Goal: Task Accomplishment & Management: Manage account settings

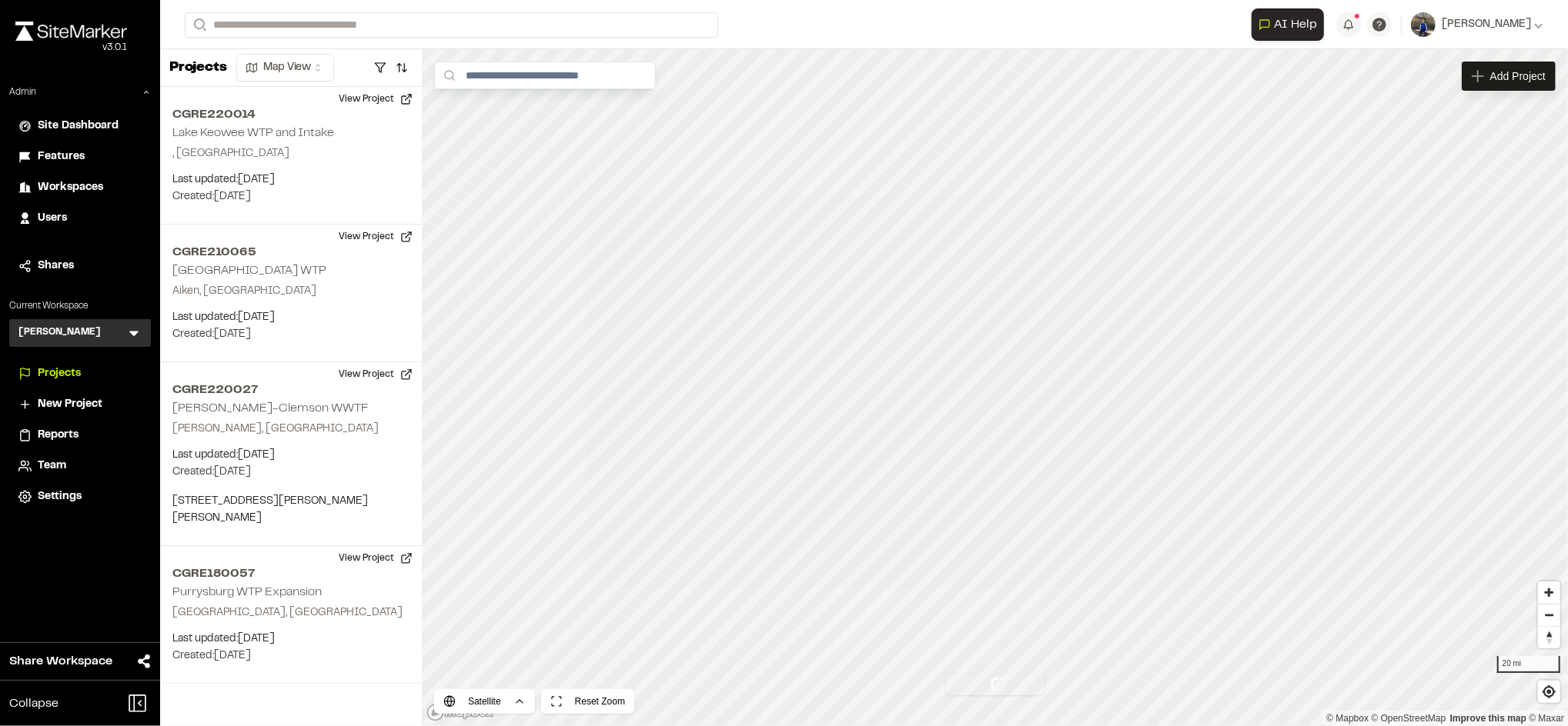
click at [137, 335] on icon at bounding box center [134, 333] width 16 height 16
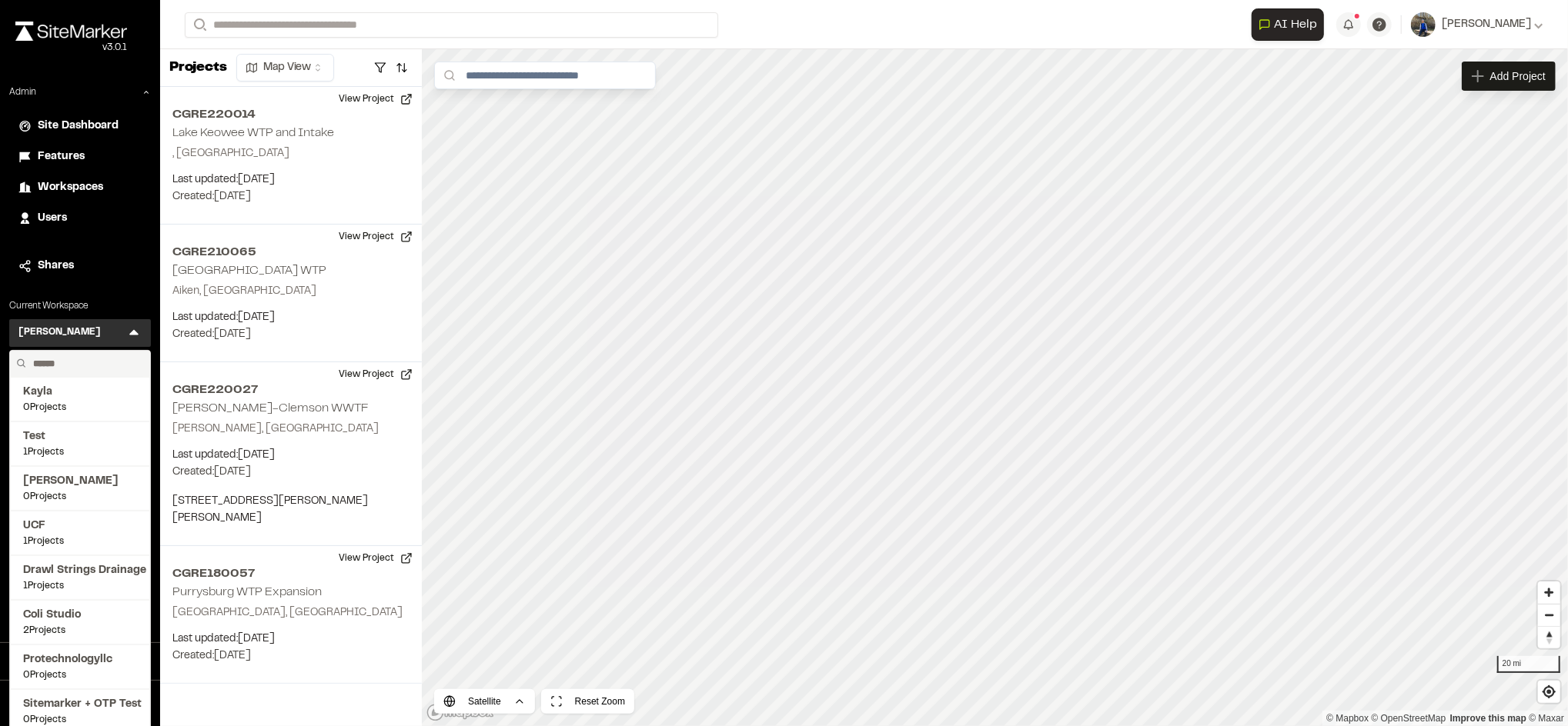
click at [65, 361] on input "text" at bounding box center [85, 363] width 117 height 26
type input "****"
click at [57, 525] on span "[PERSON_NAME]'s Test" at bounding box center [80, 525] width 114 height 17
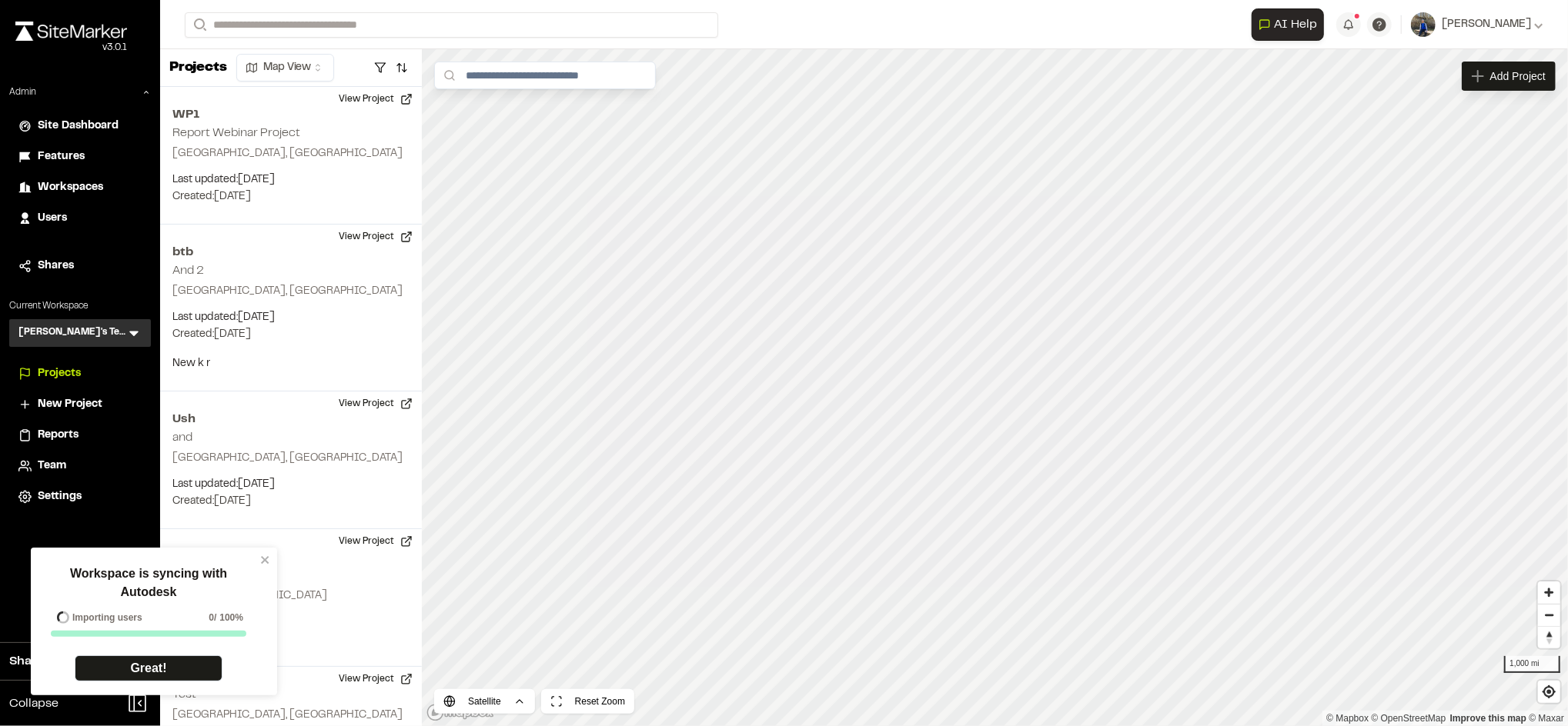
click at [257, 555] on div "Workspace is syncing with Autodesk Importing users 0 / 100% Great!" at bounding box center [148, 623] width 223 height 139
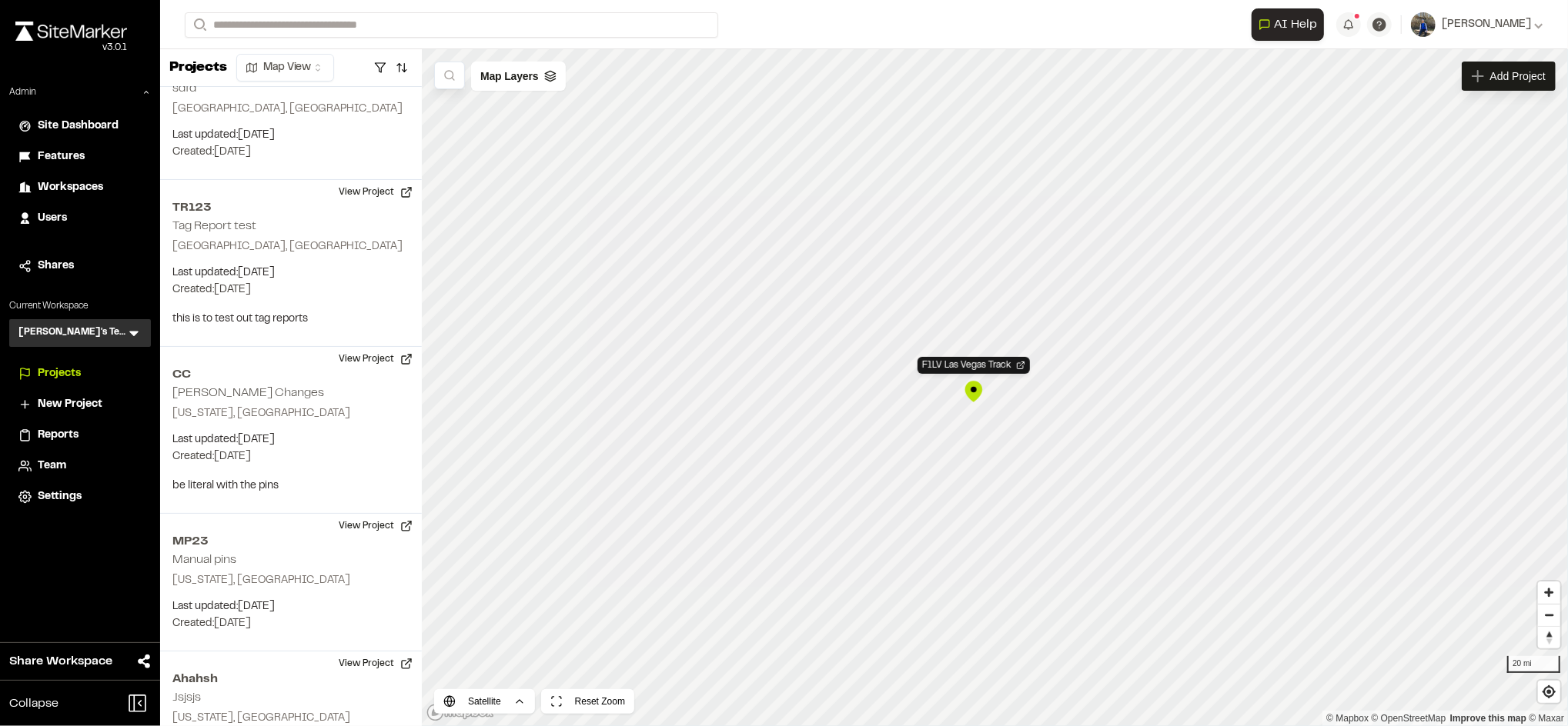
scroll to position [19389, 0]
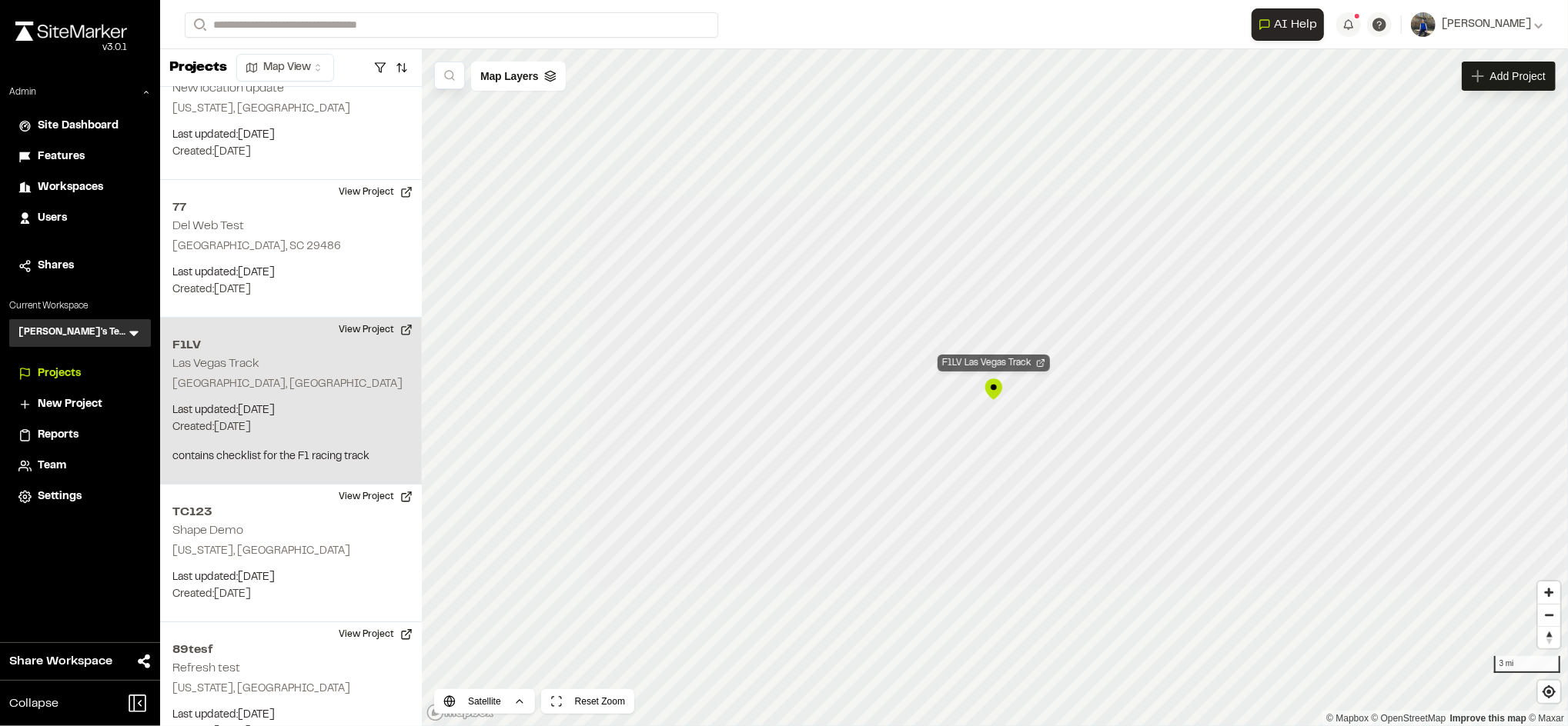
click at [1000, 358] on div "F1LV Las Vegas Track" at bounding box center [994, 362] width 113 height 17
click at [996, 367] on div "F1LV Las Vegas Track" at bounding box center [994, 362] width 113 height 17
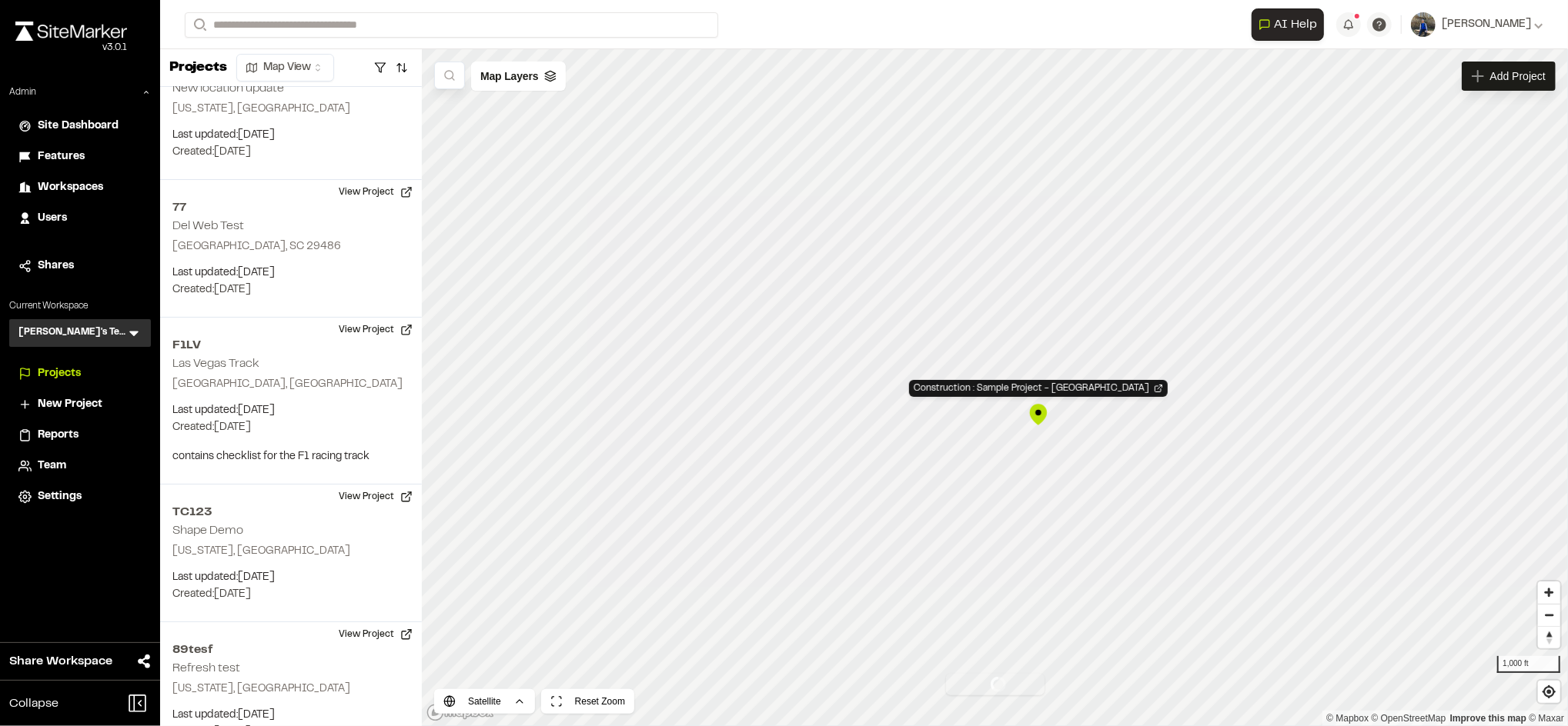
click at [1040, 409] on div "Construction : Sample Project - Seaport Civic Center" at bounding box center [1038, 414] width 23 height 23
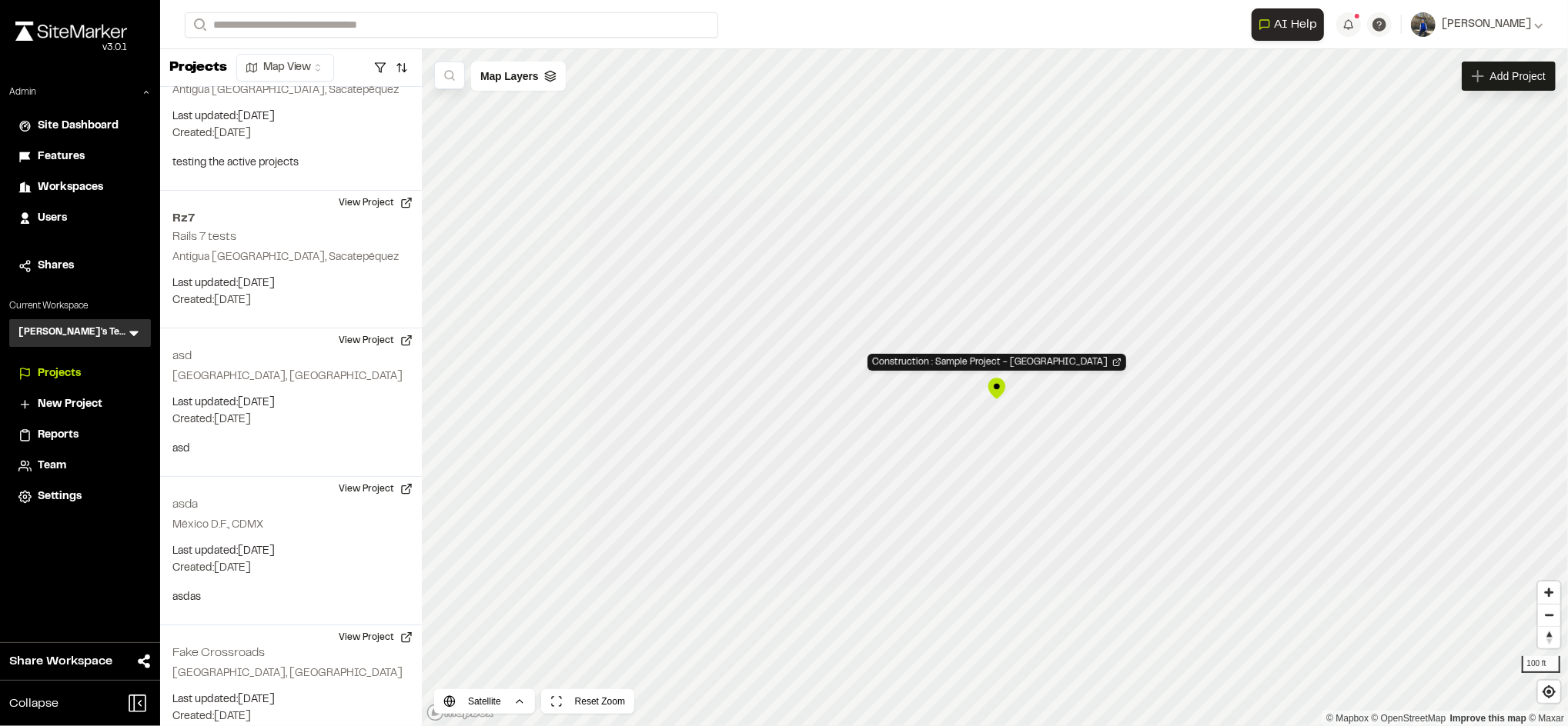
scroll to position [8953, 0]
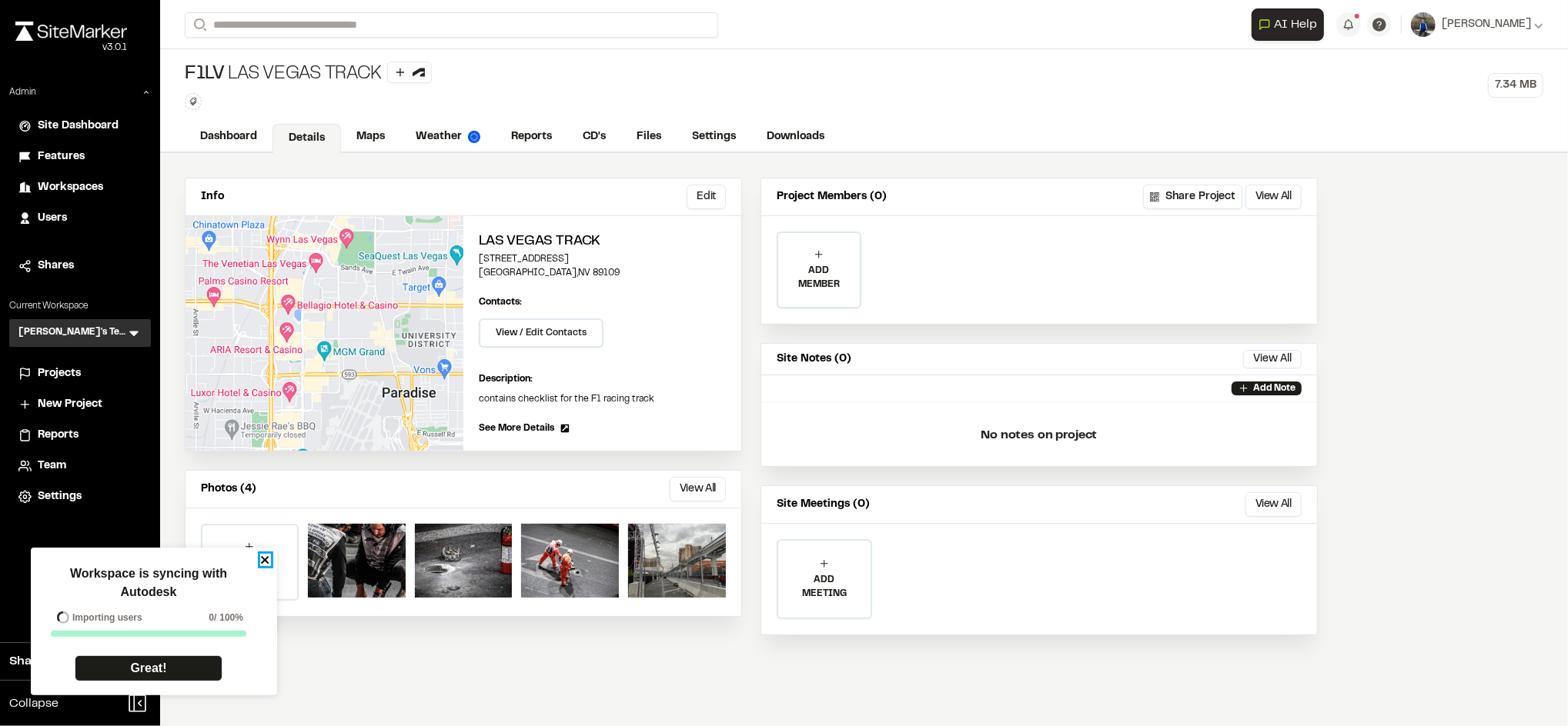
click at [269, 560] on icon "close" at bounding box center [266, 560] width 11 height 13
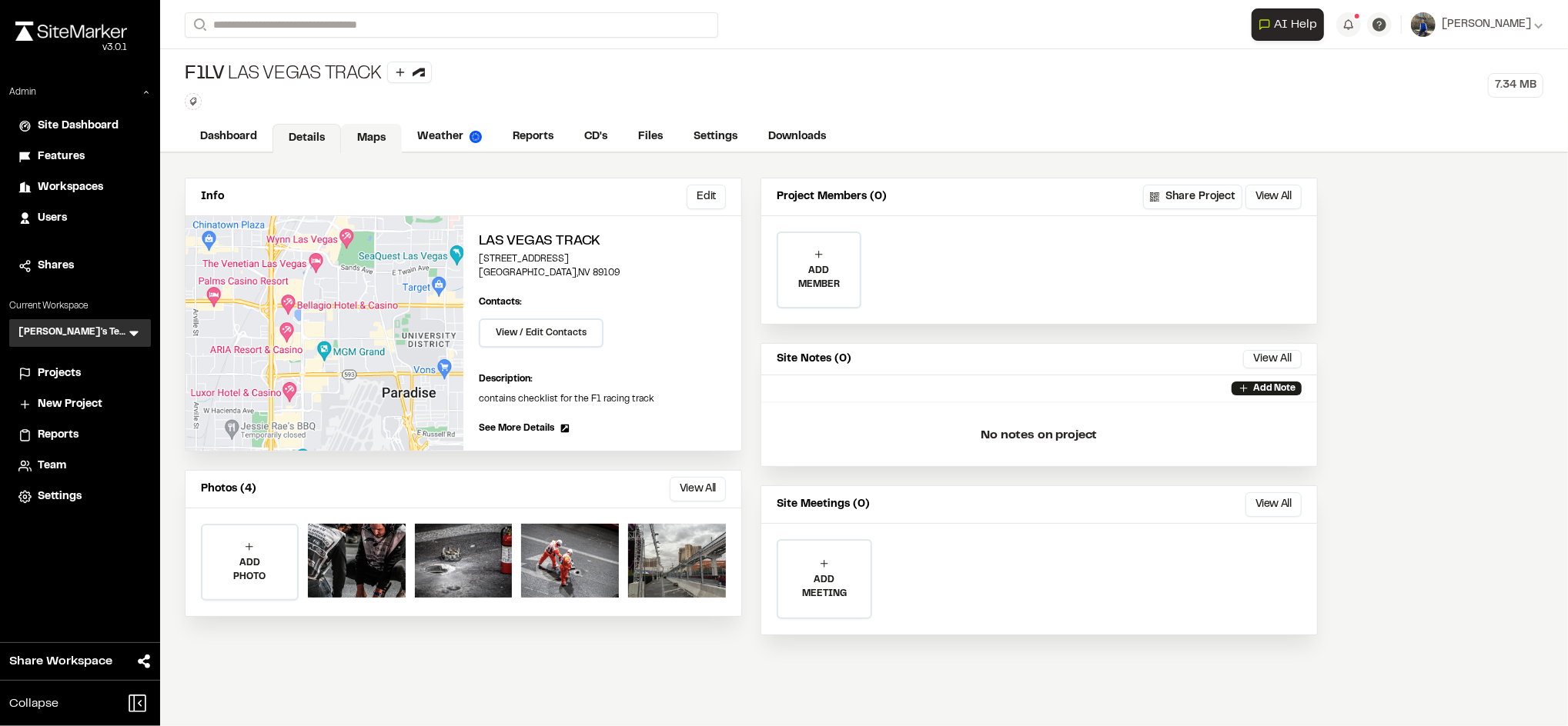
click at [378, 148] on link "Maps" at bounding box center [371, 138] width 61 height 29
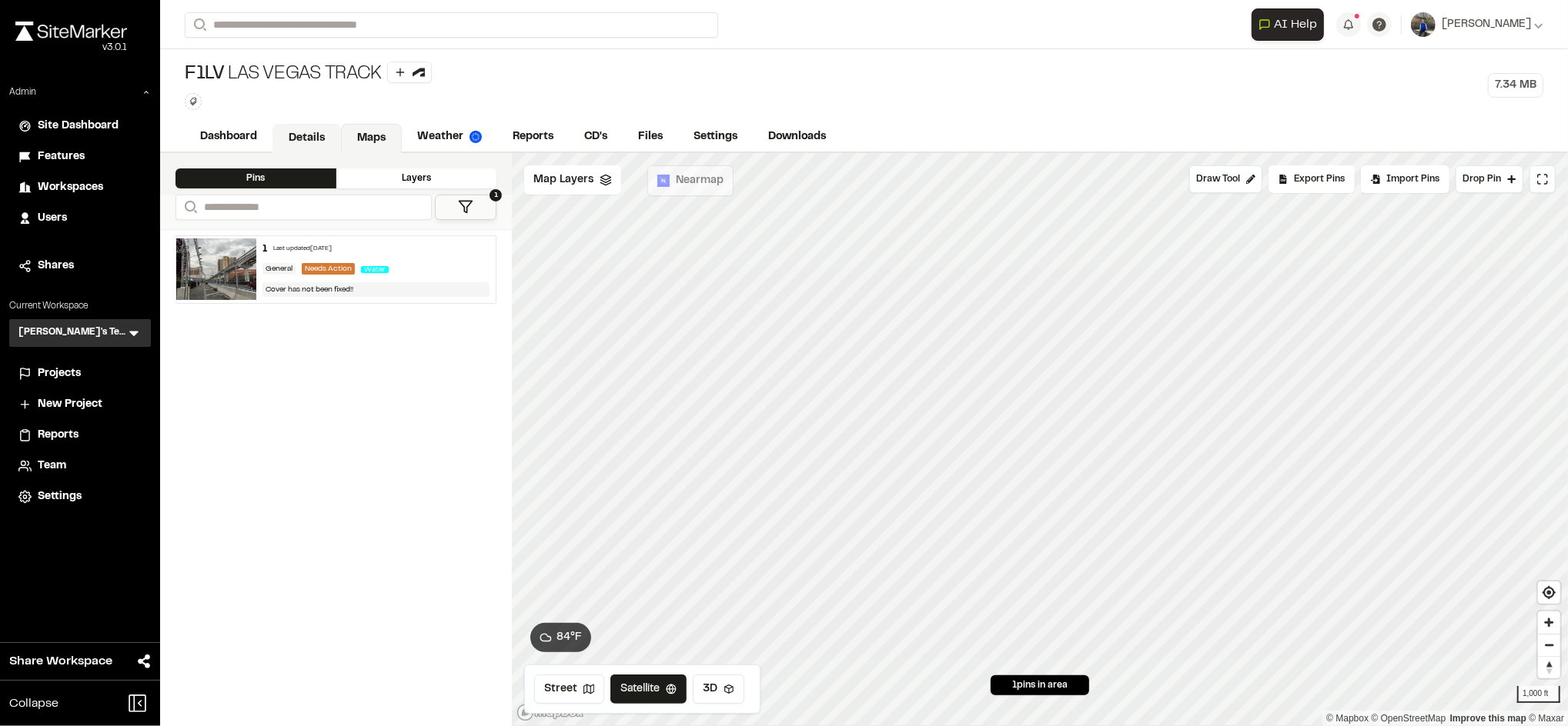
click at [290, 134] on link "Details" at bounding box center [307, 138] width 69 height 29
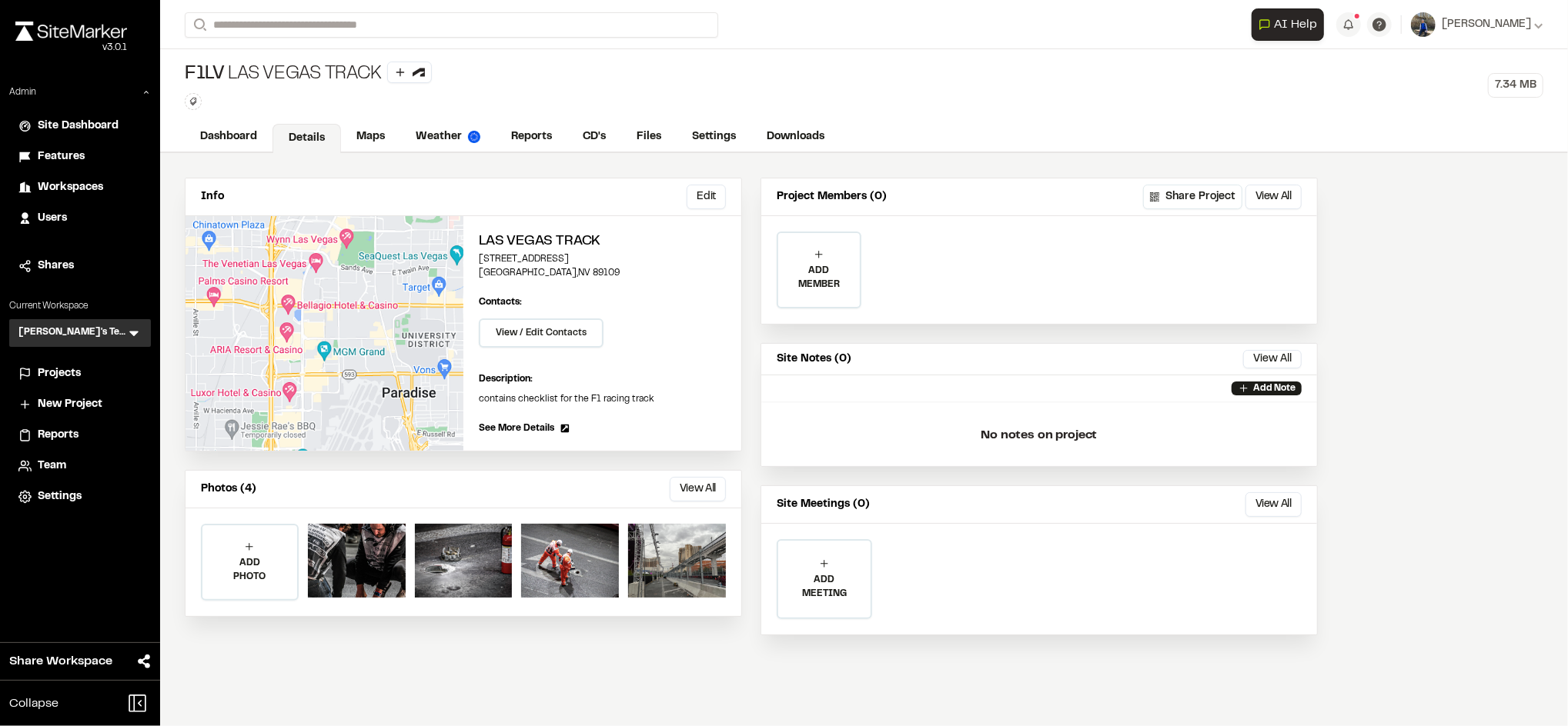
click at [63, 216] on span "Users" at bounding box center [52, 218] width 29 height 17
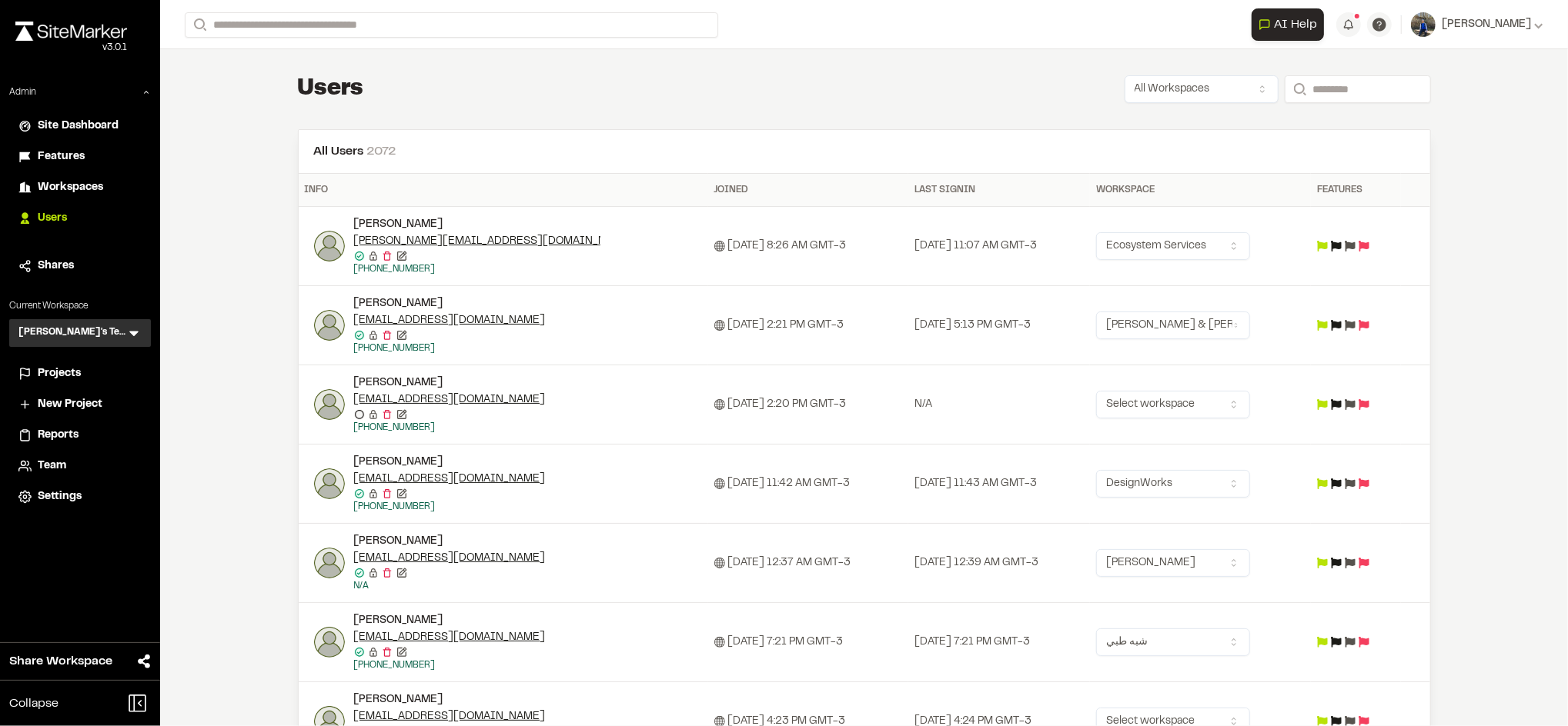
click at [60, 161] on span "Features" at bounding box center [61, 157] width 47 height 17
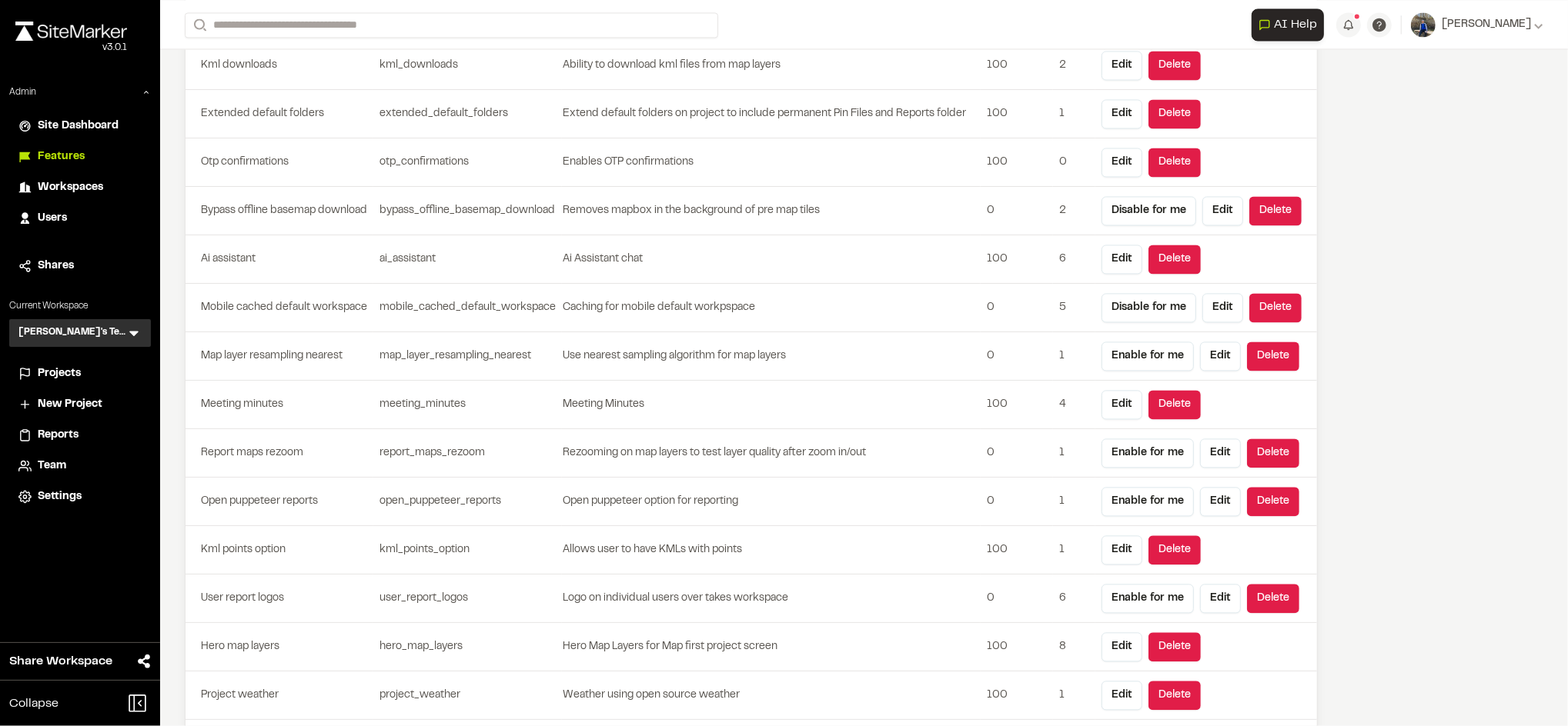
scroll to position [3463, 0]
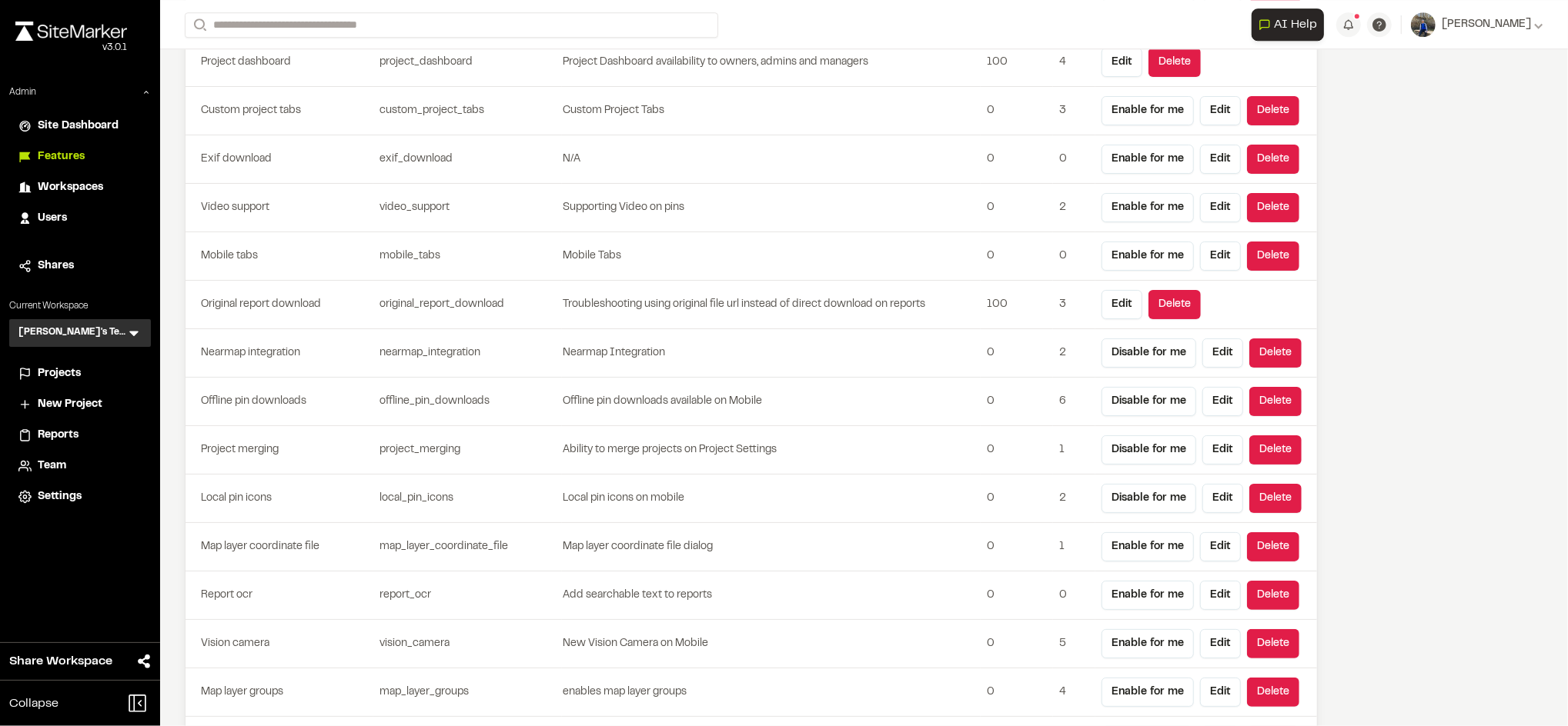
click at [752, 374] on td "Nearmap Integration" at bounding box center [771, 354] width 418 height 49
click at [62, 369] on span "Projects" at bounding box center [59, 373] width 43 height 17
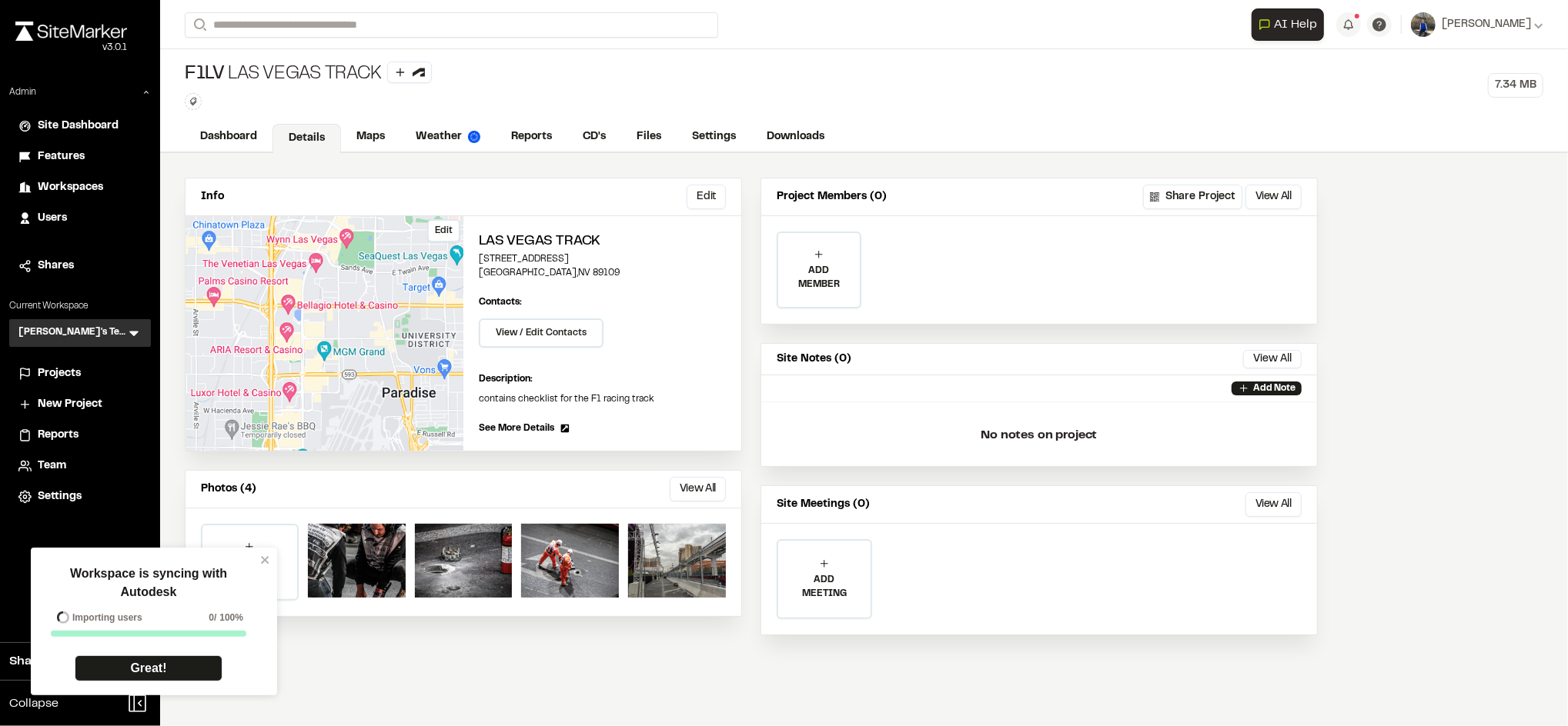
click at [444, 229] on button "Edit" at bounding box center [444, 230] width 33 height 23
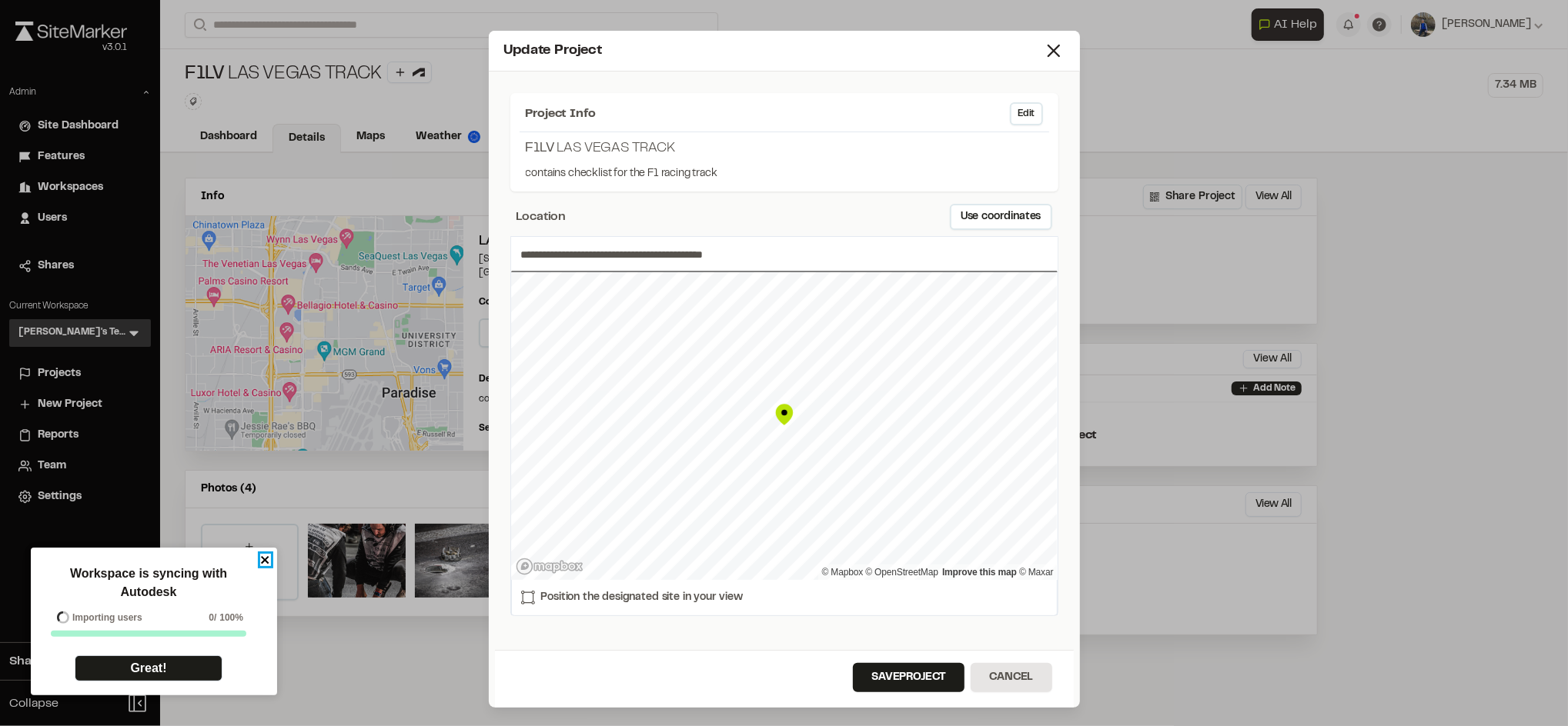
click at [268, 563] on icon "close" at bounding box center [266, 560] width 11 height 13
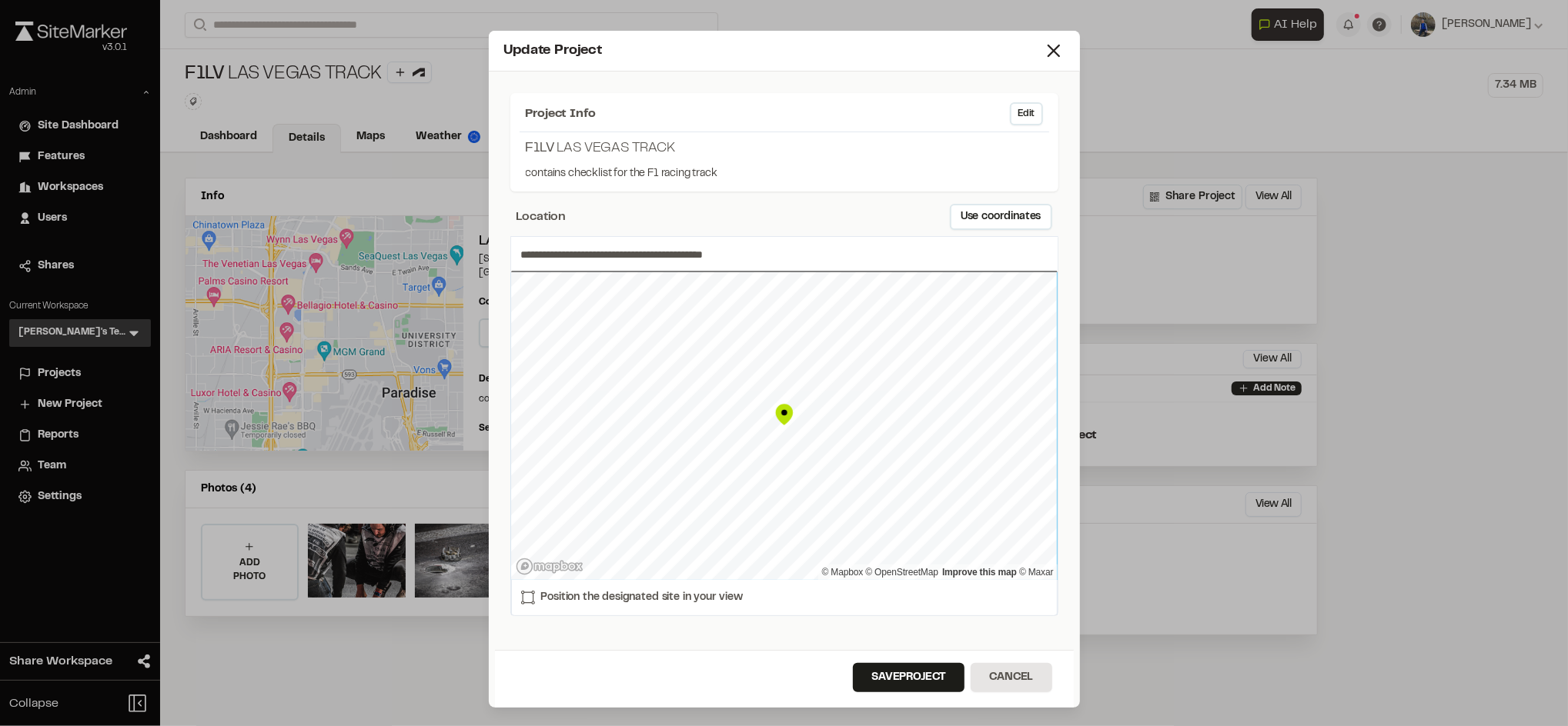
type input "**********"
click at [877, 673] on button "Save Project" at bounding box center [908, 677] width 112 height 29
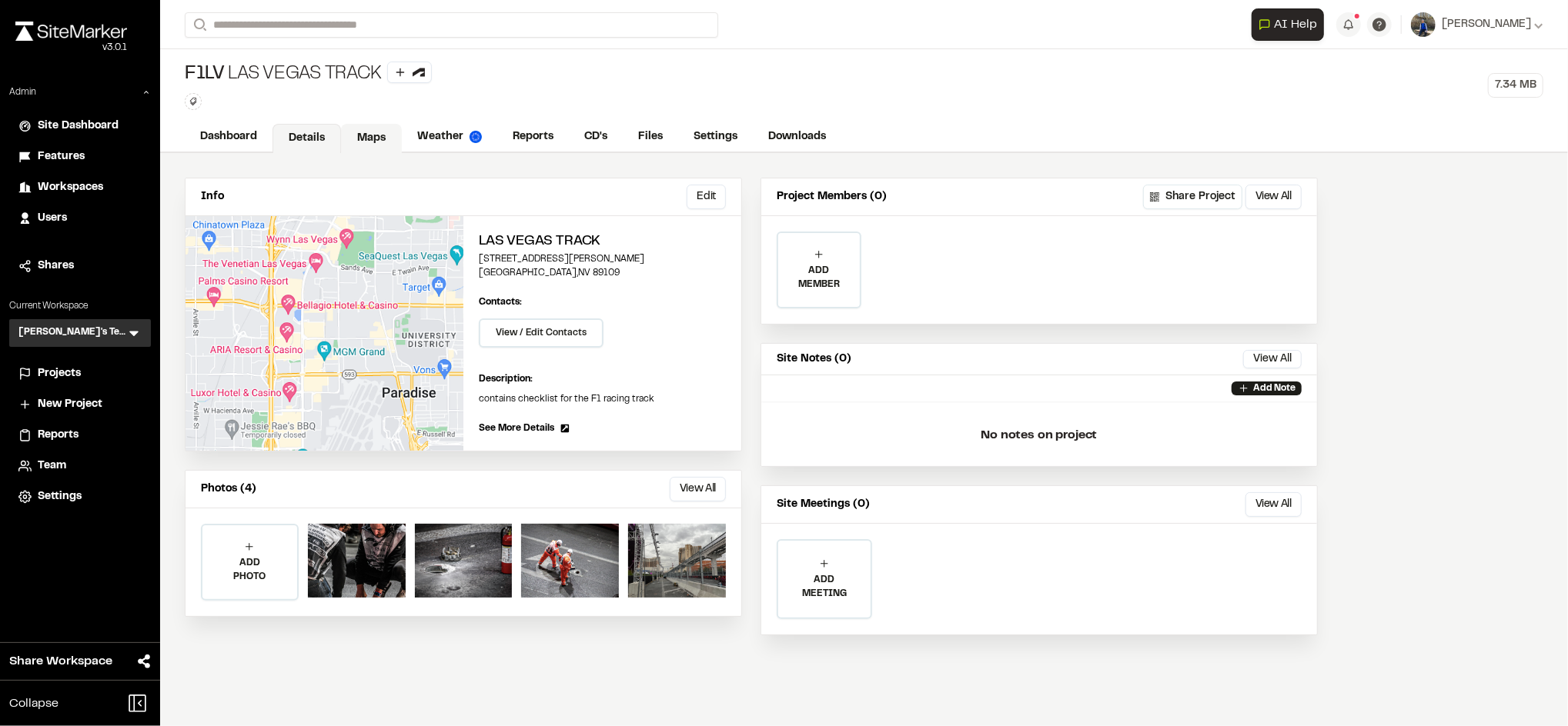
click at [373, 142] on link "Maps" at bounding box center [371, 138] width 61 height 29
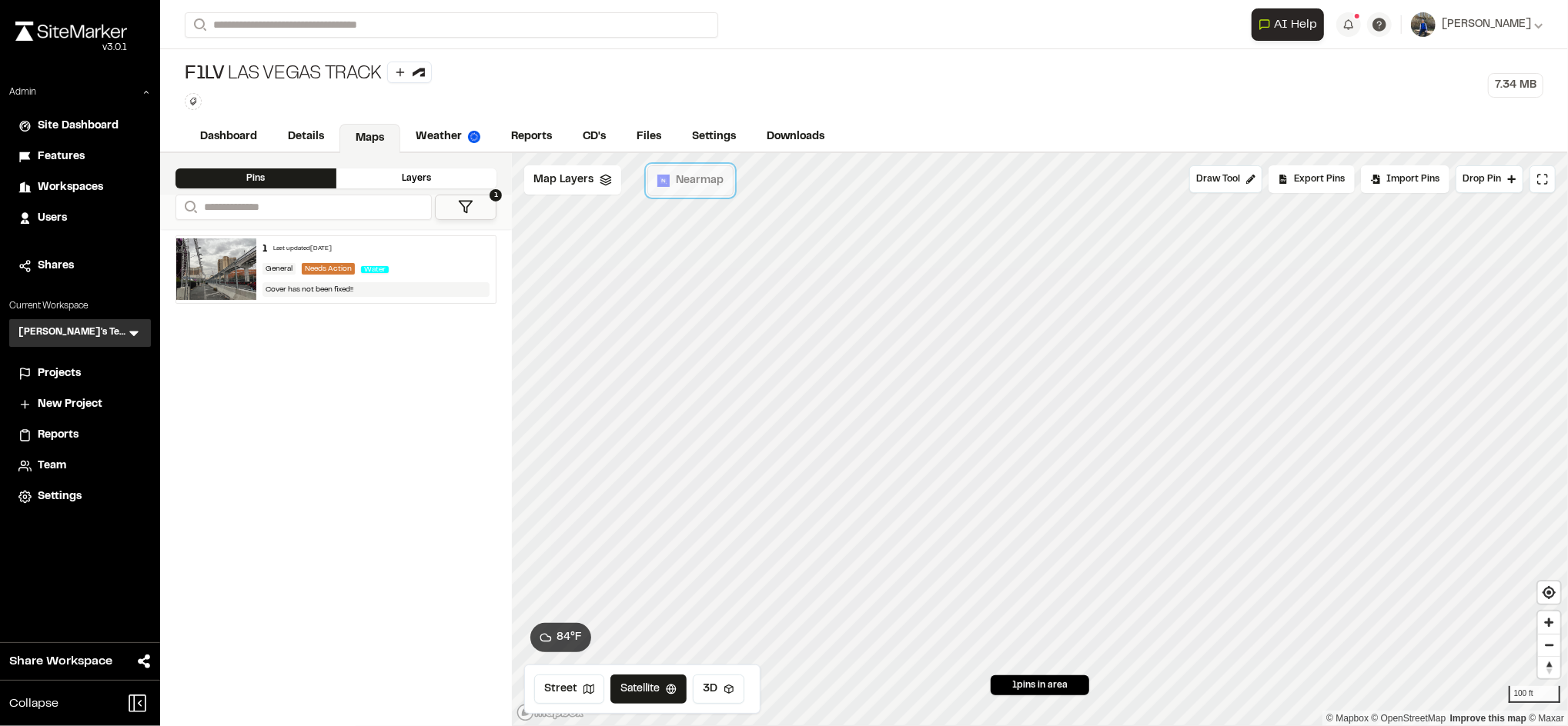
click at [705, 186] on span "Nearmap" at bounding box center [700, 180] width 48 height 17
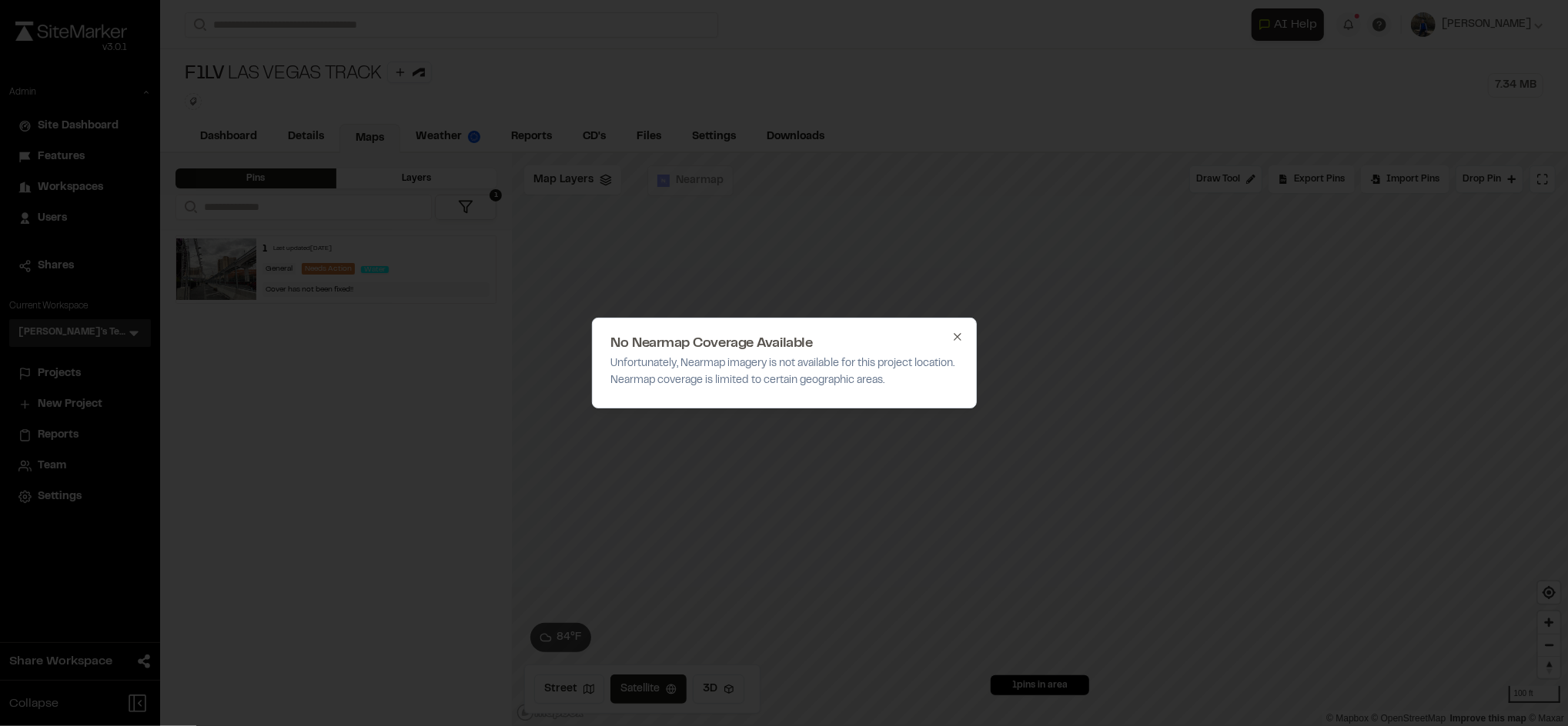
click at [959, 339] on icon "button" at bounding box center [957, 336] width 7 height 7
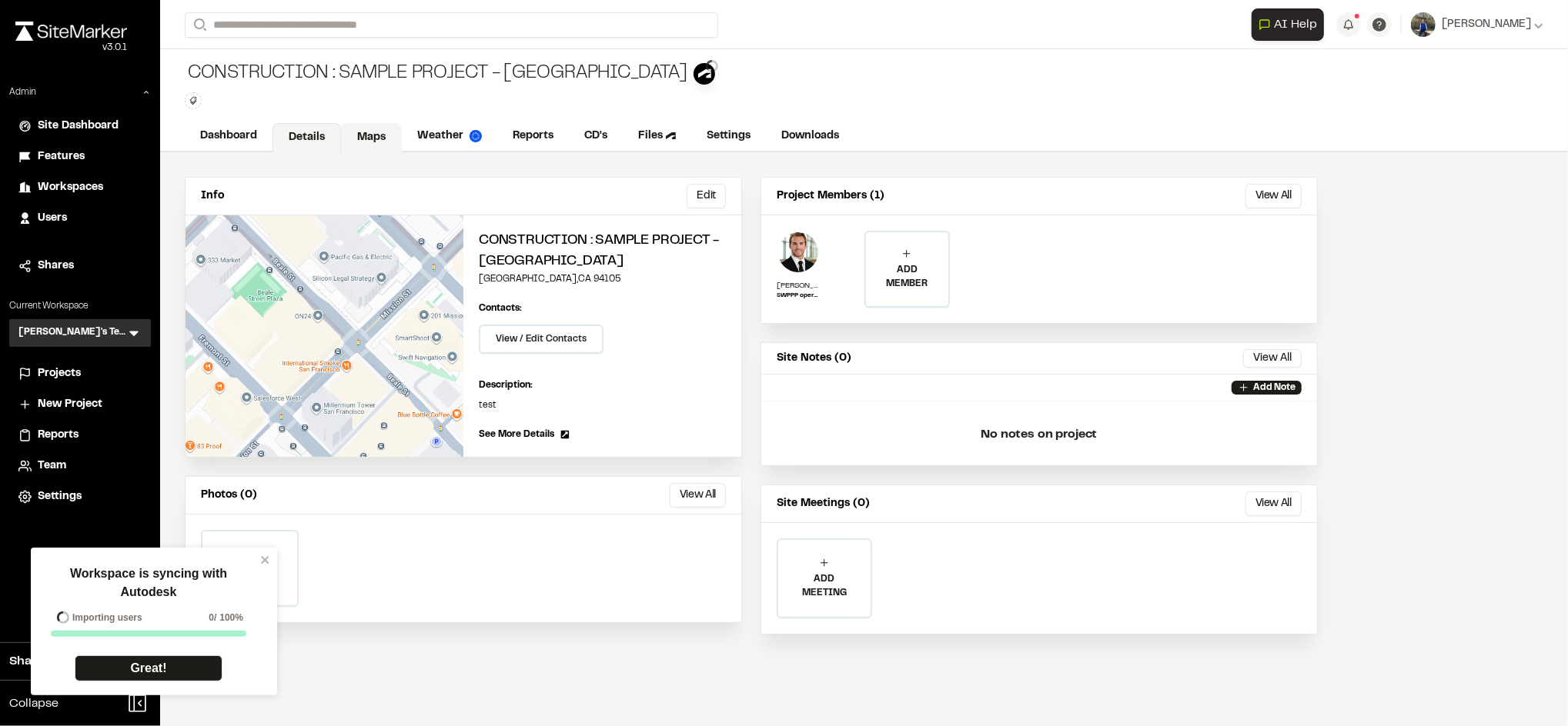
click at [385, 134] on link "Maps" at bounding box center [371, 137] width 61 height 29
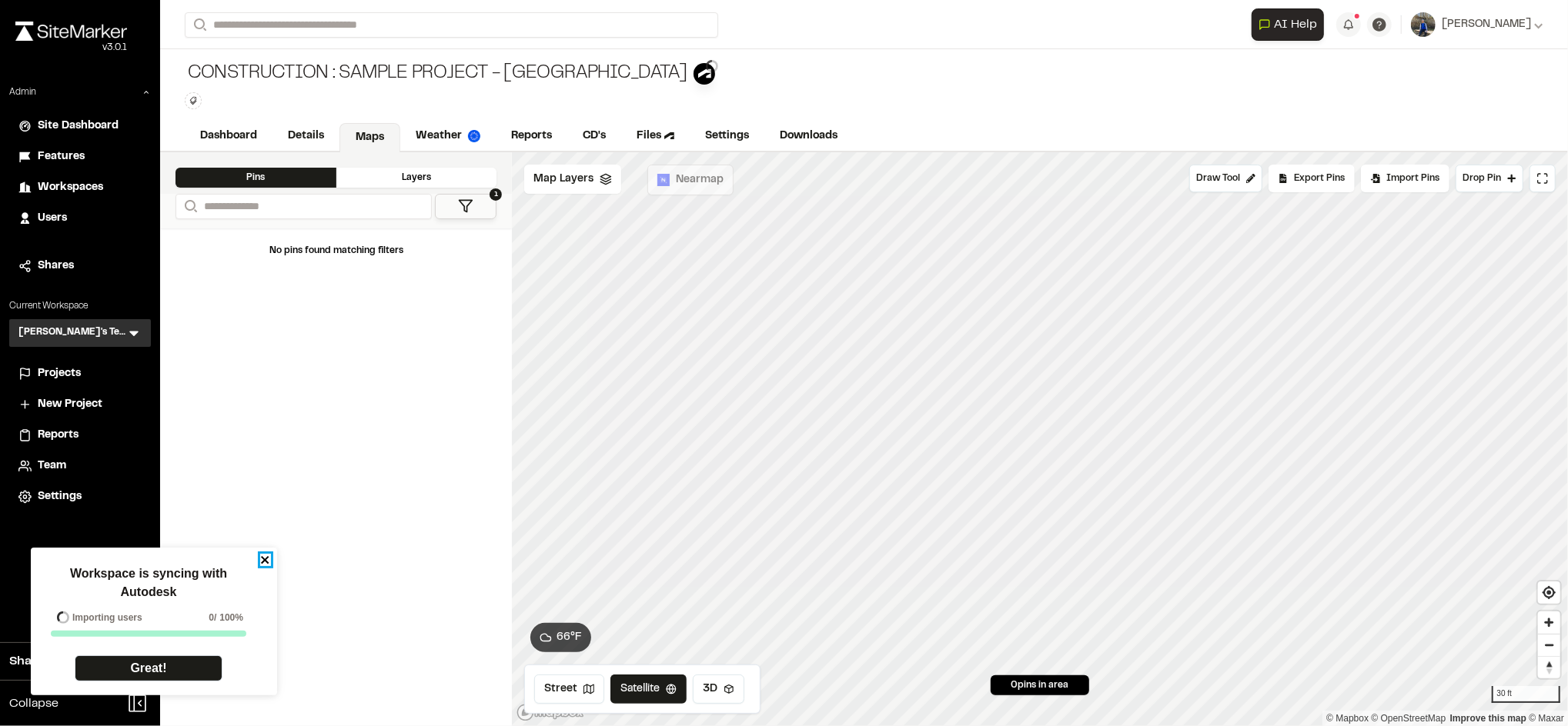
click at [266, 558] on icon "close" at bounding box center [265, 560] width 8 height 8
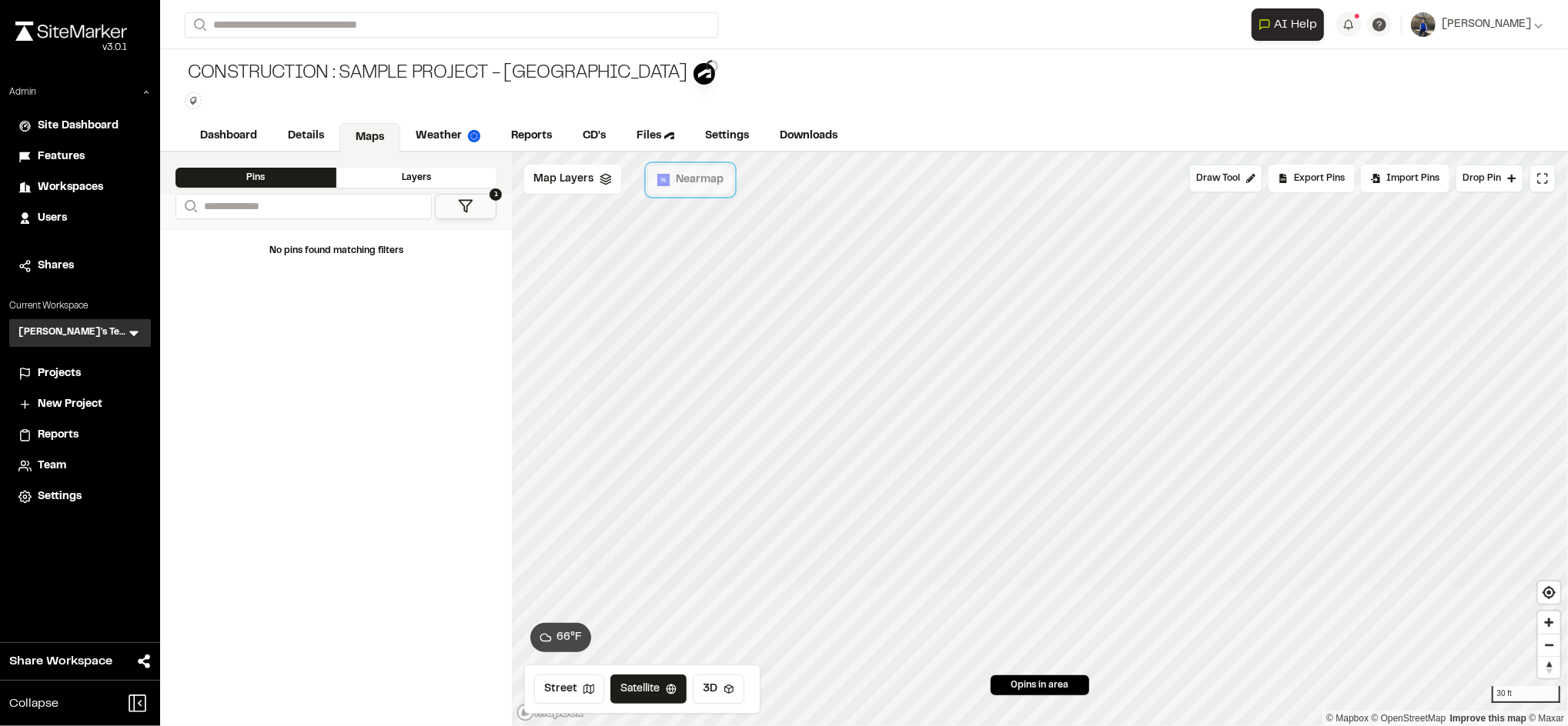
click at [667, 186] on img at bounding box center [663, 180] width 13 height 13
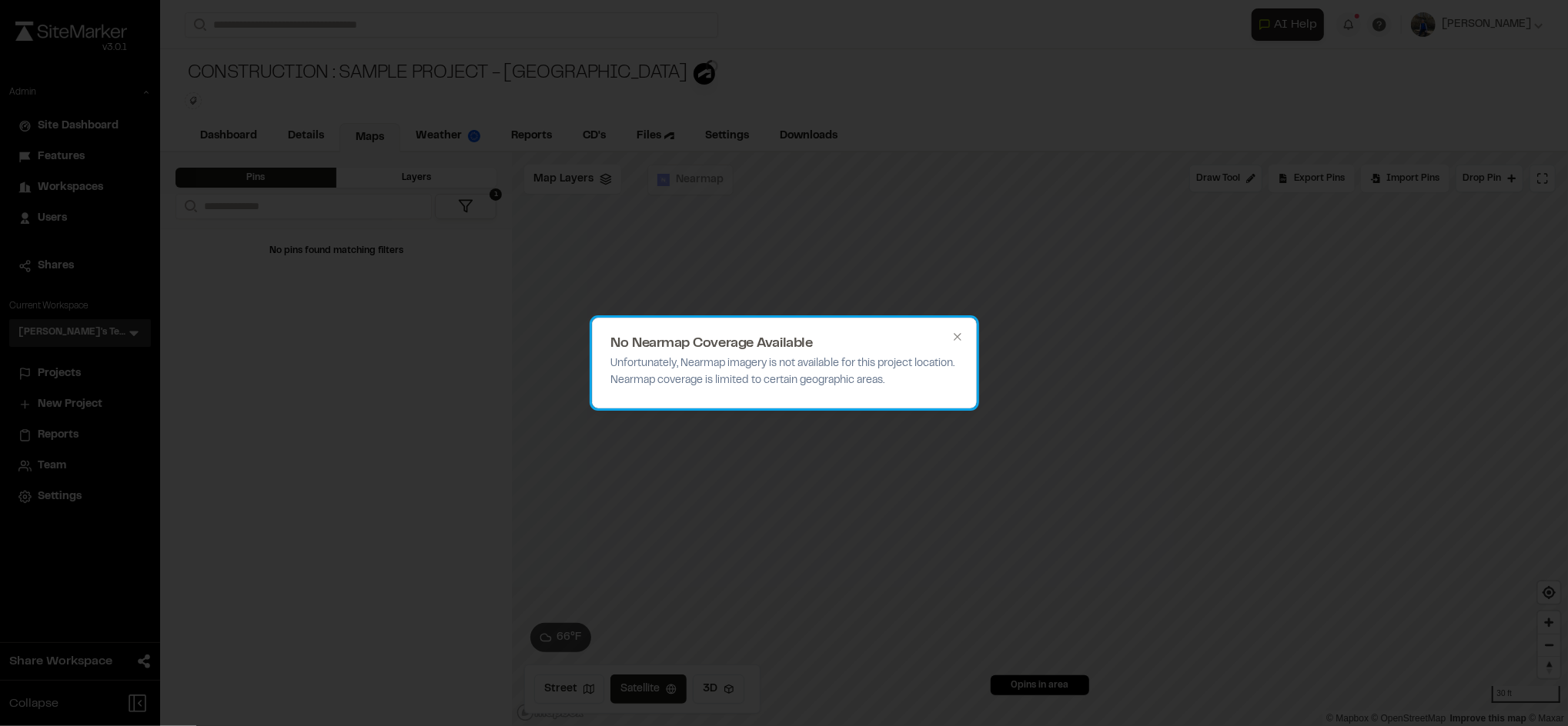
click at [954, 328] on div "No Nearmap Coverage Available Unfortunately, Nearmap imagery is not available f…" at bounding box center [784, 362] width 385 height 91
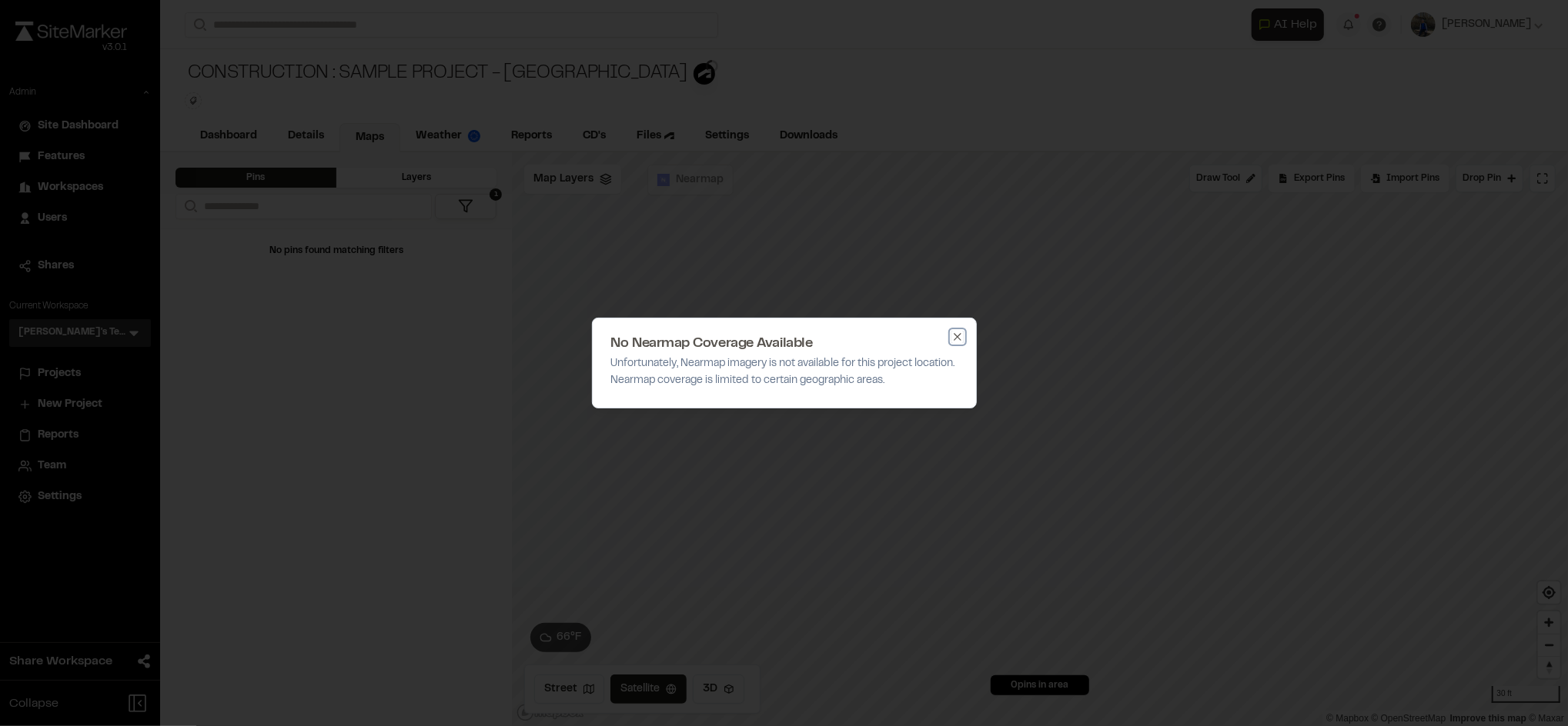
click at [953, 339] on icon "button" at bounding box center [957, 336] width 7 height 7
